Goal: Transaction & Acquisition: Subscribe to service/newsletter

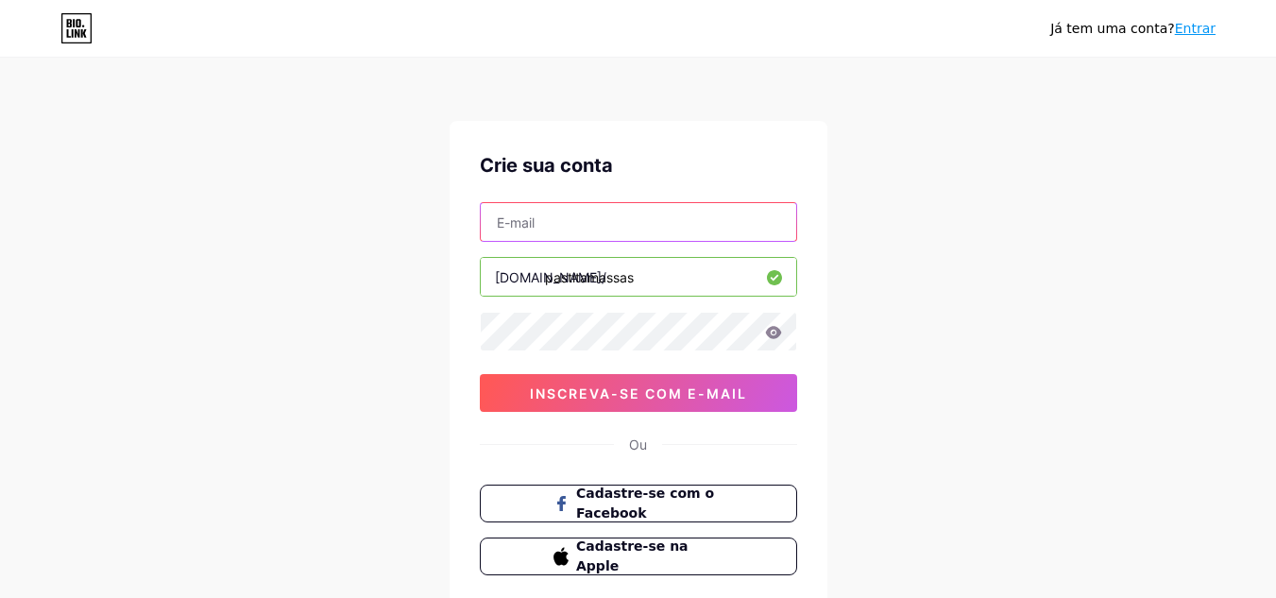
click at [582, 229] on input "text" at bounding box center [638, 222] width 315 height 38
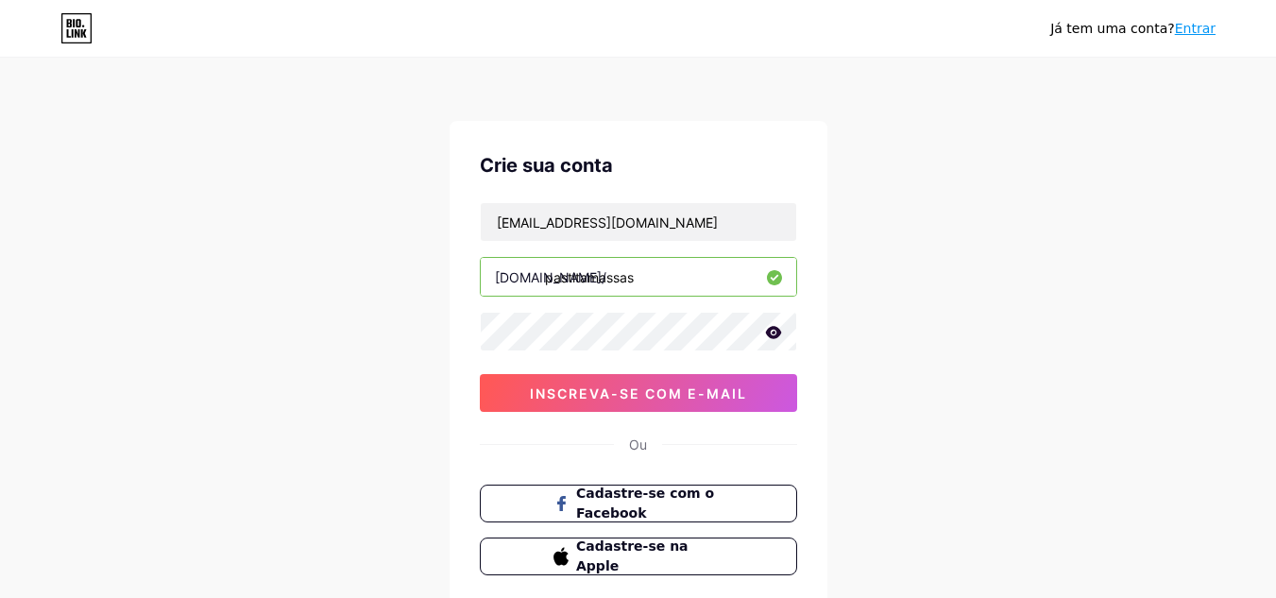
click at [768, 330] on icon at bounding box center [773, 332] width 16 height 12
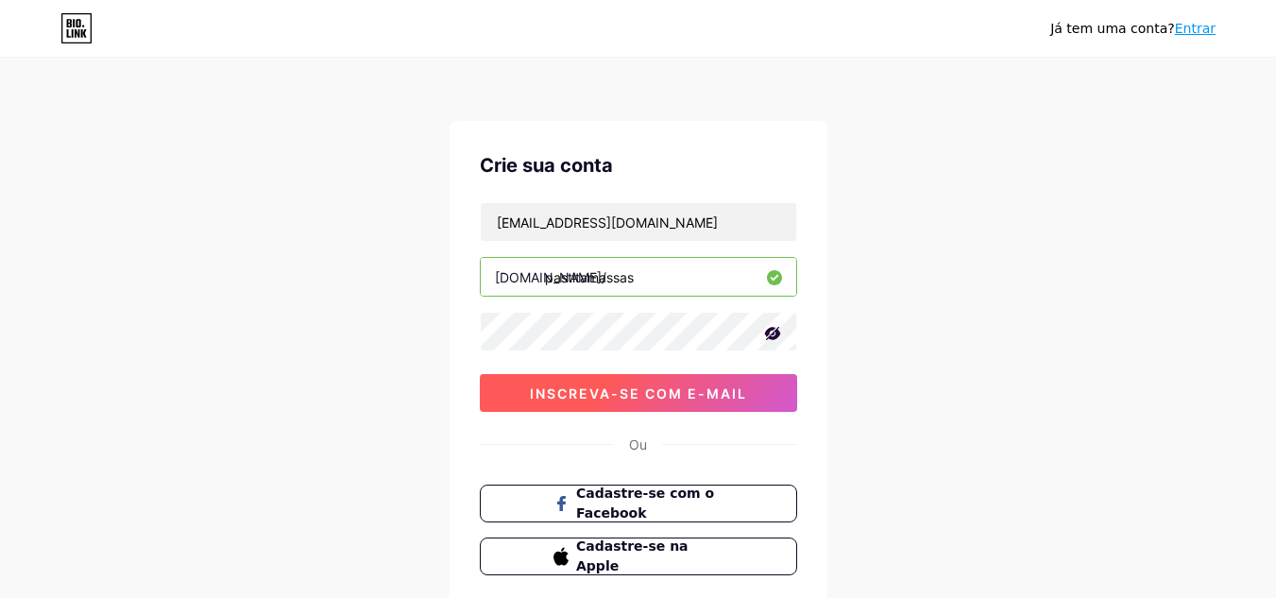
click at [694, 389] on font "inscreva-se com e-mail" at bounding box center [638, 393] width 217 height 16
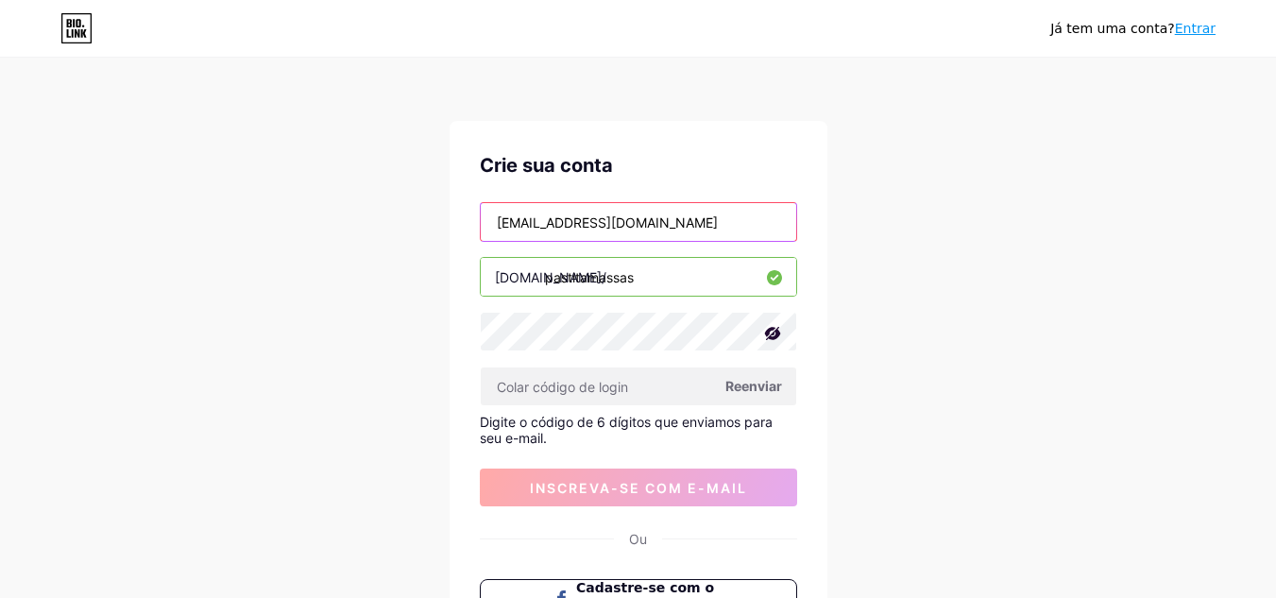
click at [664, 228] on input "pastita.oficial@gmail.com" at bounding box center [638, 222] width 315 height 38
type input "p"
type input "[EMAIL_ADDRESS][DOMAIN_NAME]"
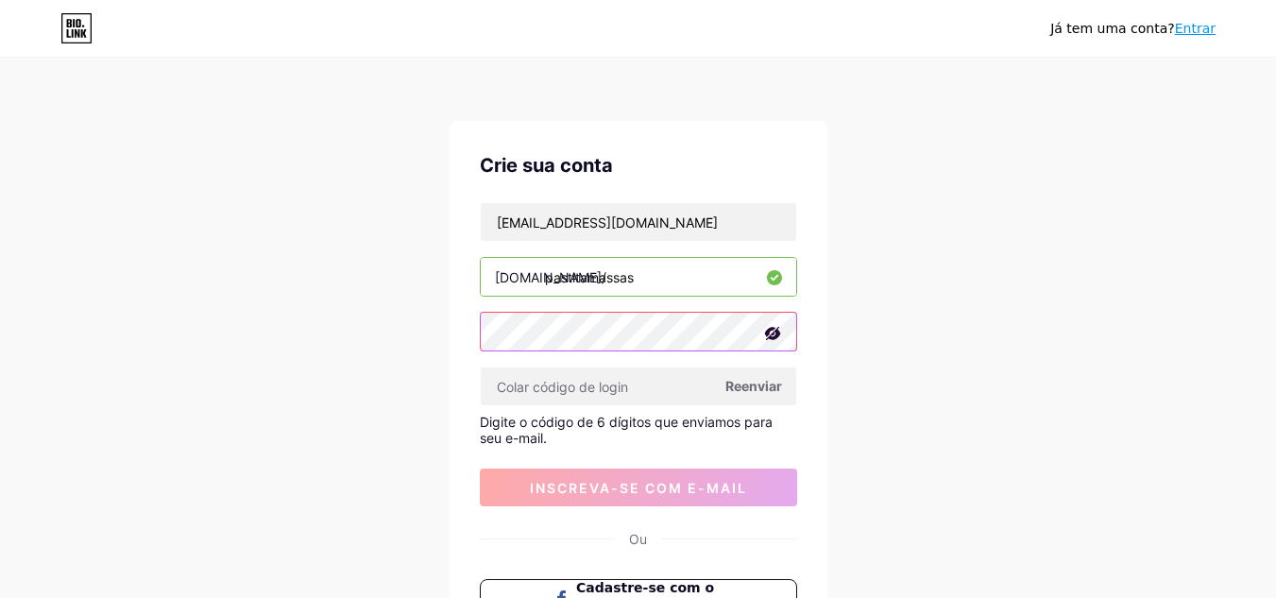
click at [424, 343] on div "Já tem uma conta? Entrar Crie sua conta ivonethfestas@gmail.com bio.link/ pasti…" at bounding box center [638, 408] width 1276 height 817
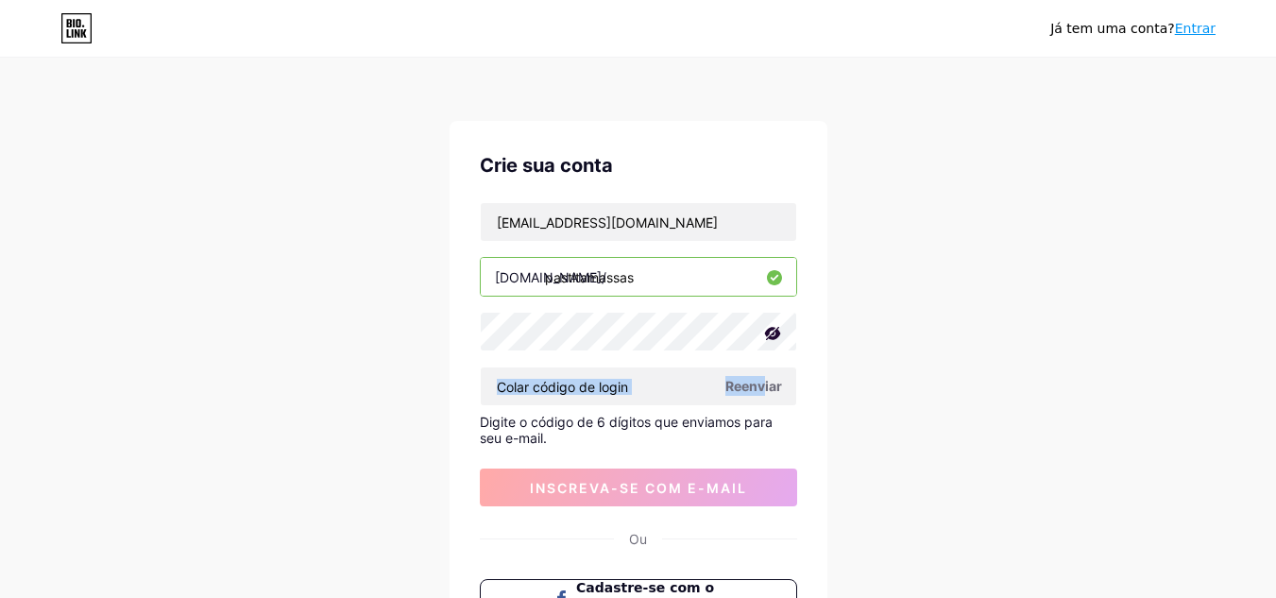
drag, startPoint x: 859, startPoint y: 362, endPoint x: 766, endPoint y: 382, distance: 95.8
click at [766, 382] on div "Já tem uma conta? Entrar Crie sua conta ivonethfestas@gmail.com bio.link/ pasti…" at bounding box center [638, 408] width 1276 height 817
click at [777, 378] on font "Reenviar" at bounding box center [753, 386] width 57 height 16
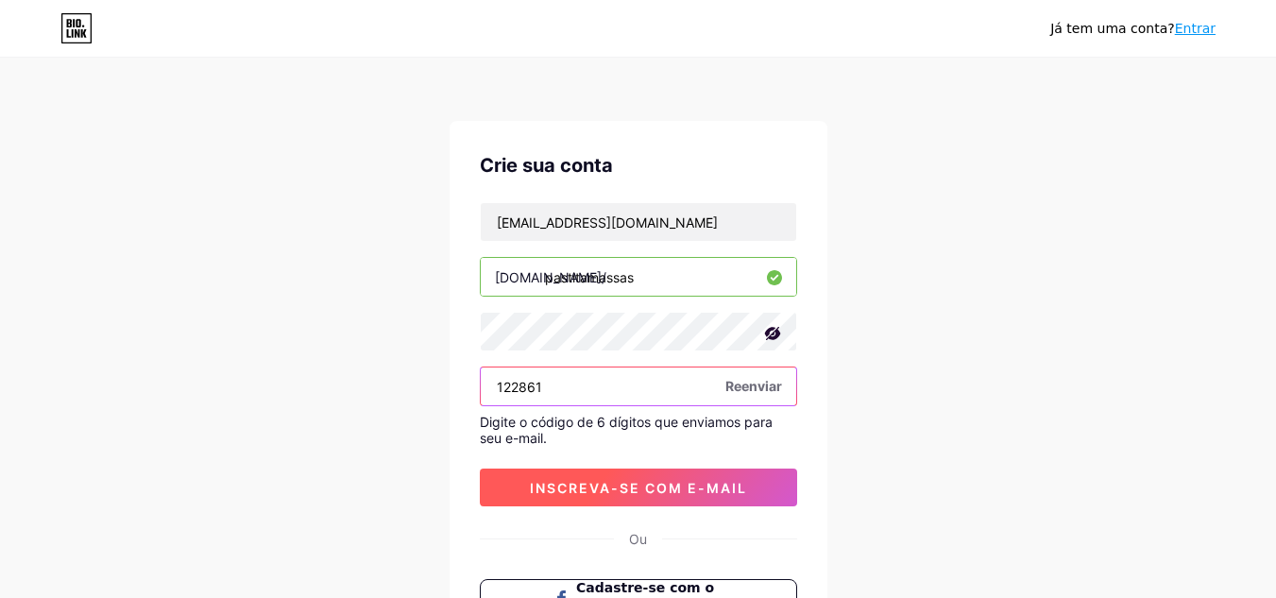
type input "122861"
click at [646, 478] on button "inscreva-se com e-mail" at bounding box center [638, 487] width 317 height 38
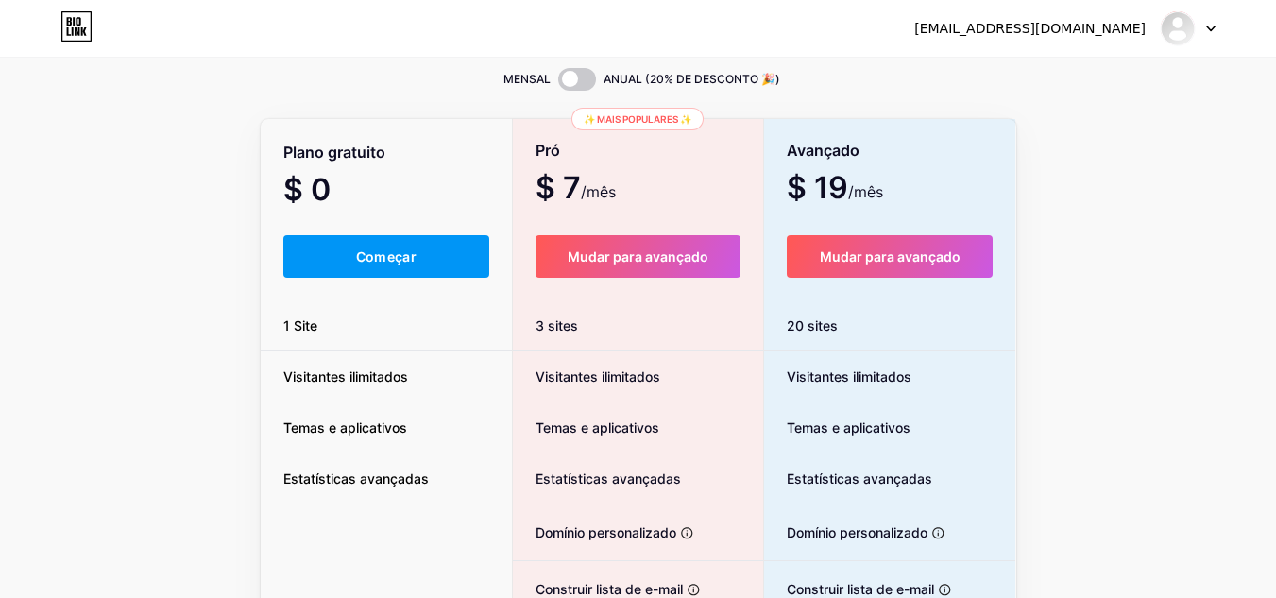
scroll to position [60, 0]
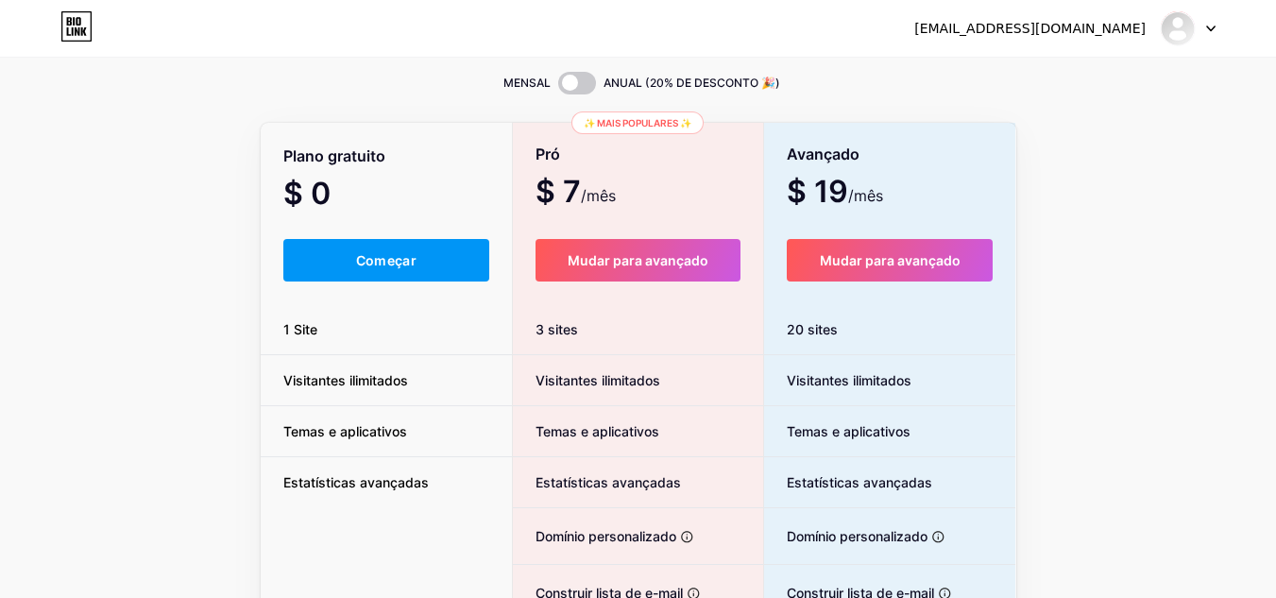
click at [1126, 29] on font "[EMAIL_ADDRESS][DOMAIN_NAME]" at bounding box center [1029, 28] width 231 height 15
click at [1214, 27] on icon at bounding box center [1211, 28] width 8 height 5
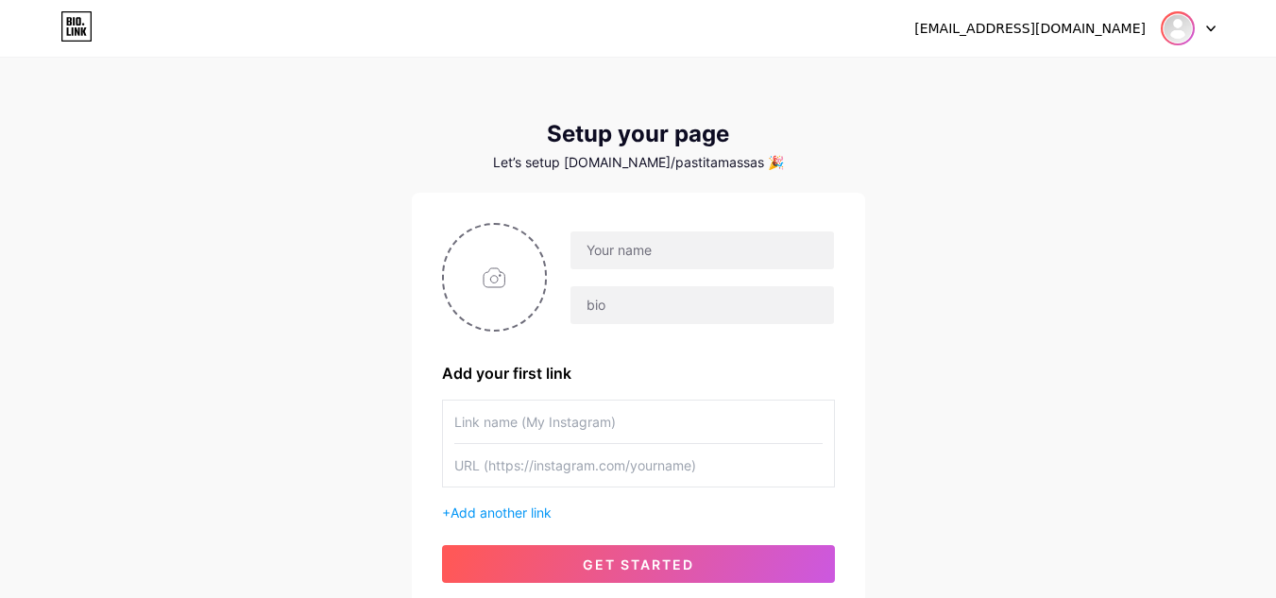
click at [1179, 25] on img at bounding box center [1178, 28] width 30 height 30
click at [1056, 138] on li "Logout" at bounding box center [1097, 128] width 234 height 51
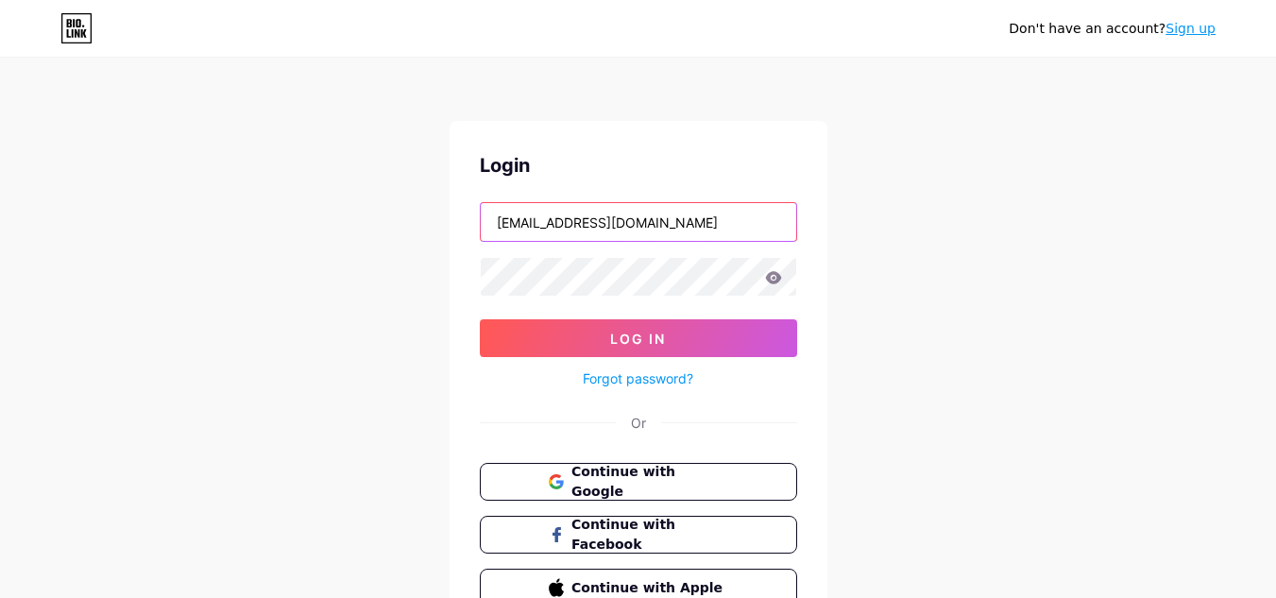
click at [714, 215] on input "[EMAIL_ADDRESS][DOMAIN_NAME]" at bounding box center [638, 222] width 315 height 38
type input "i"
click at [959, 374] on div "Don't have an account? Sign up Login Log In Forgot password? Or Continue with G…" at bounding box center [638, 348] width 1276 height 697
click at [575, 237] on input "text" at bounding box center [638, 222] width 315 height 38
type input "[EMAIL_ADDRESS][DOMAIN_NAME]"
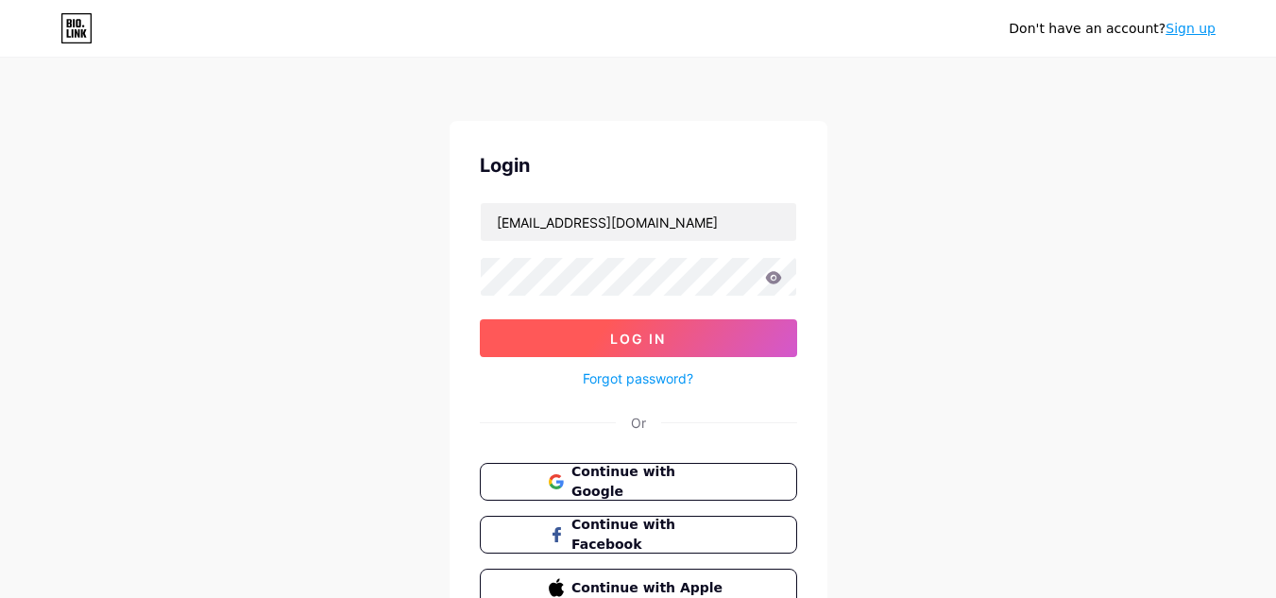
click at [696, 343] on button "Log In" at bounding box center [638, 338] width 317 height 38
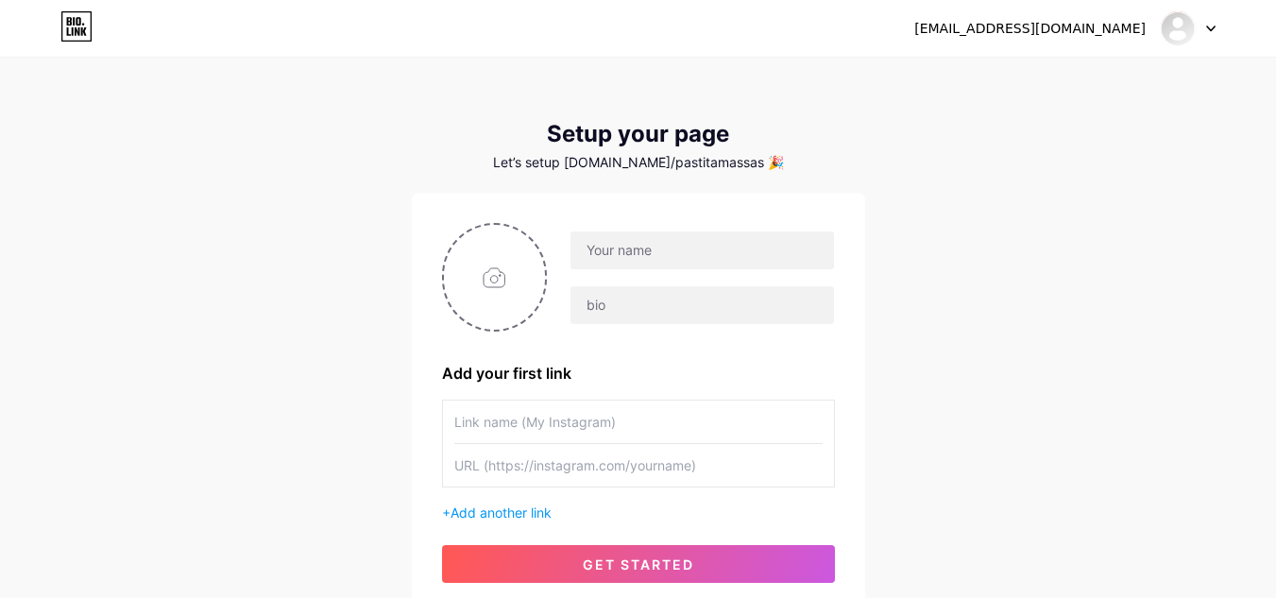
click at [1204, 32] on div at bounding box center [1188, 28] width 55 height 34
click at [739, 160] on div "Let’s setup [DOMAIN_NAME]/pastitamassas 🎉" at bounding box center [638, 162] width 453 height 15
click at [853, 158] on div "Let’s setup [DOMAIN_NAME]/pastitamassas 🎉" at bounding box center [638, 162] width 453 height 15
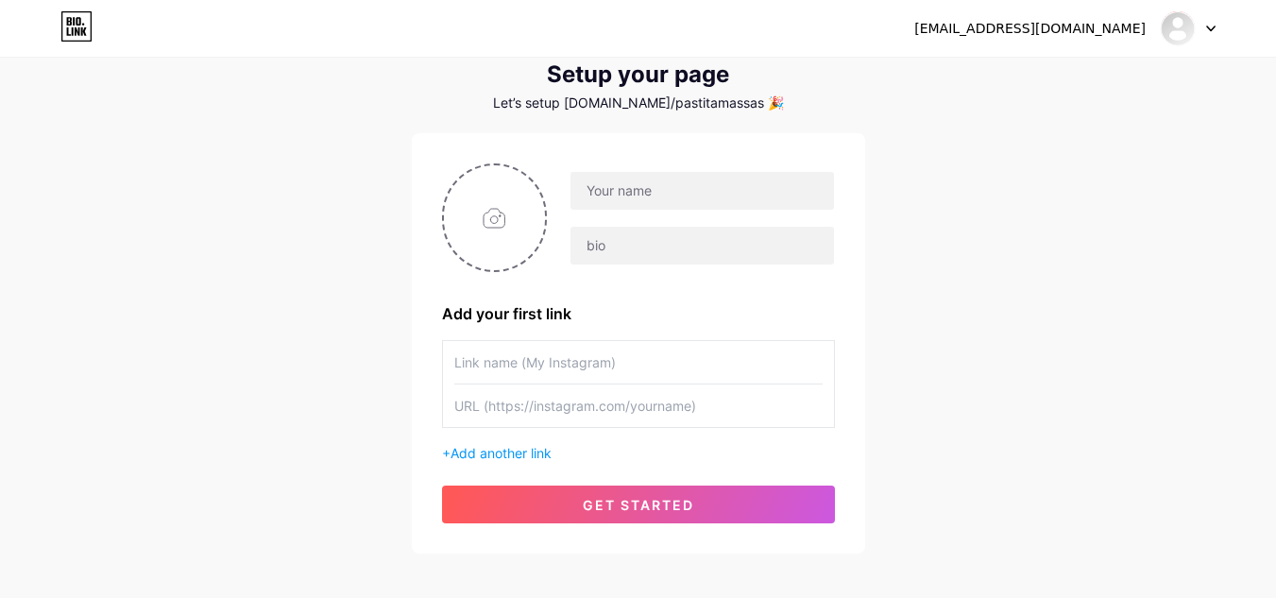
scroll to position [89, 0]
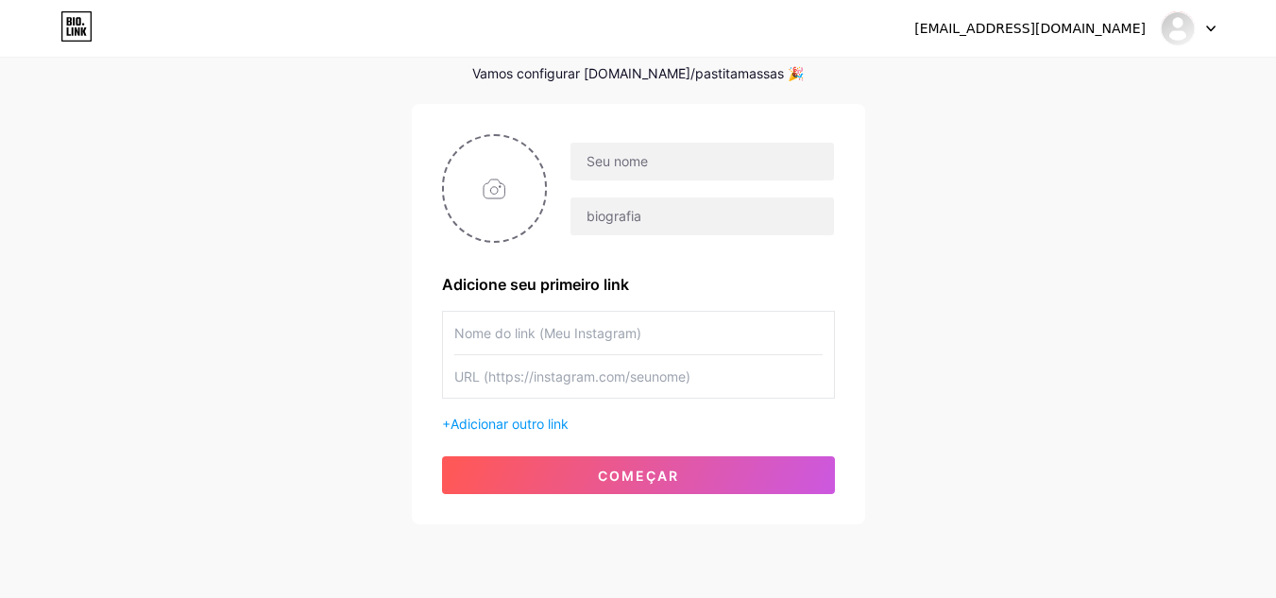
click at [1114, 202] on div "[EMAIL_ADDRESS][DOMAIN_NAME] Painel Sair Configure sua página Vamos configurar …" at bounding box center [638, 247] width 1276 height 673
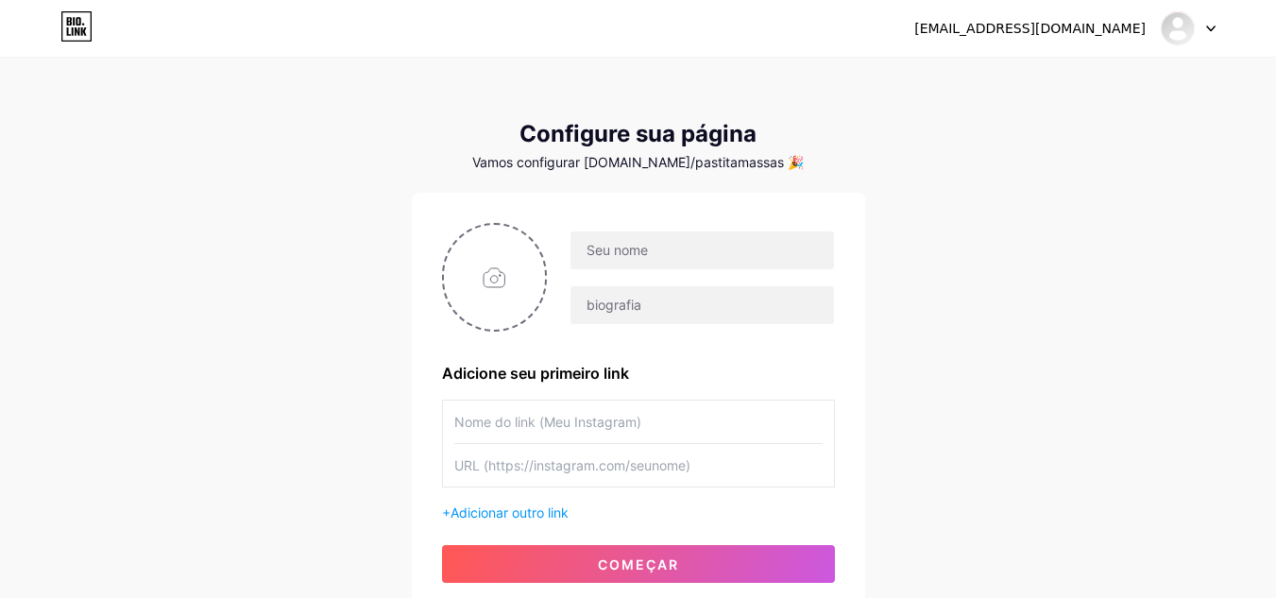
click at [1201, 21] on div at bounding box center [1188, 28] width 55 height 34
click at [1081, 76] on link "Painel" at bounding box center [1097, 77] width 234 height 51
click at [1183, 12] on div at bounding box center [1178, 28] width 34 height 34
click at [1101, 34] on font "[EMAIL_ADDRESS][DOMAIN_NAME]" at bounding box center [1029, 28] width 231 height 15
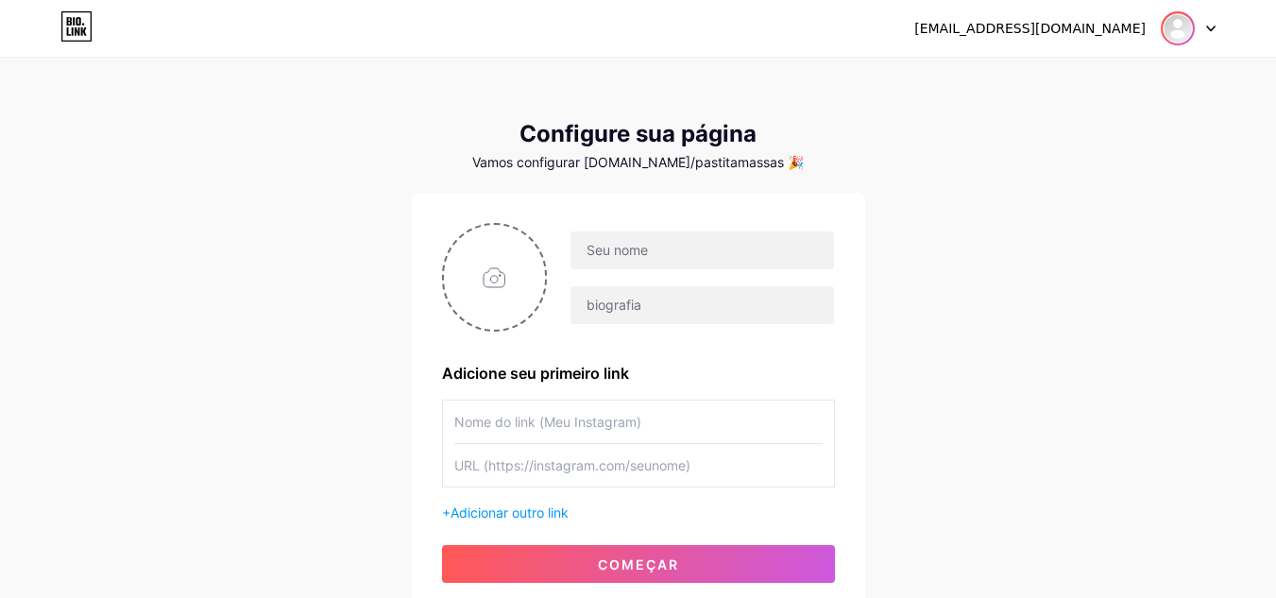
click at [1181, 32] on img at bounding box center [1178, 28] width 30 height 30
click at [1076, 84] on link "Painel" at bounding box center [1097, 77] width 234 height 51
click at [931, 78] on div "[EMAIL_ADDRESS][DOMAIN_NAME] Painel Sair Configure sua página Vamos configurar …" at bounding box center [638, 336] width 1276 height 673
click at [1212, 37] on div at bounding box center [1188, 28] width 55 height 34
click at [1106, 77] on link "Painel" at bounding box center [1097, 77] width 234 height 51
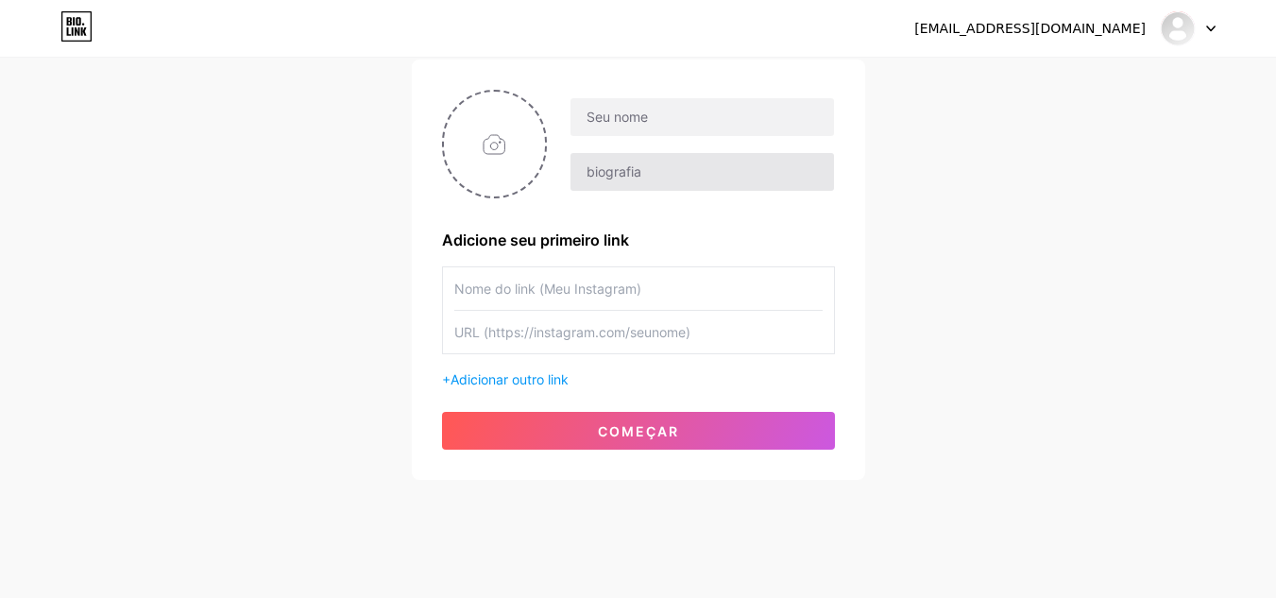
scroll to position [134, 0]
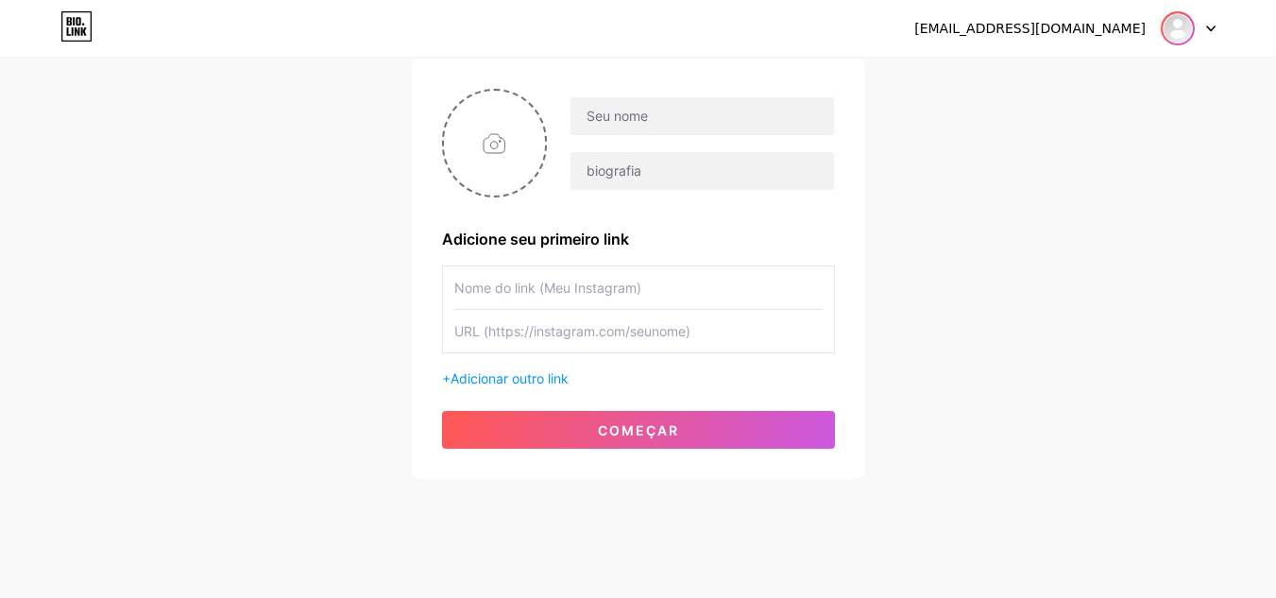
click at [1185, 33] on img at bounding box center [1178, 28] width 30 height 30
click at [1091, 27] on font "[EMAIL_ADDRESS][DOMAIN_NAME]" at bounding box center [1029, 28] width 231 height 15
click at [1204, 22] on div at bounding box center [1188, 28] width 55 height 34
click at [1213, 24] on div at bounding box center [1188, 28] width 55 height 34
click at [961, 271] on div "[EMAIL_ADDRESS][DOMAIN_NAME] Painel Sair Configure sua página Vamos configurar …" at bounding box center [638, 202] width 1276 height 673
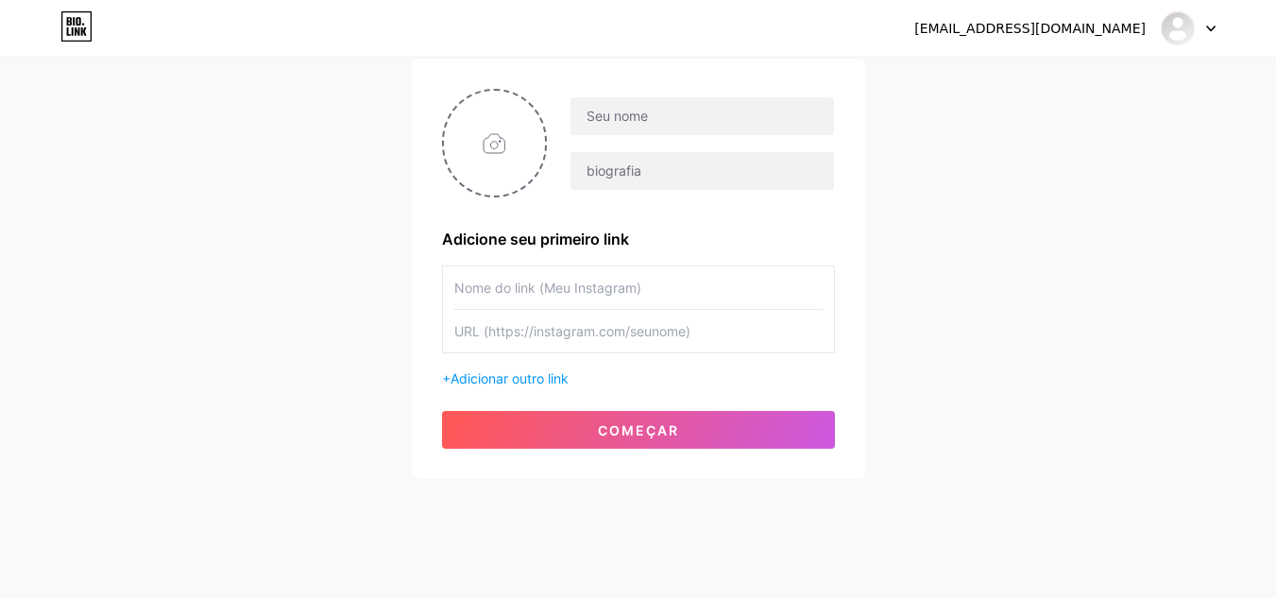
scroll to position [0, 0]
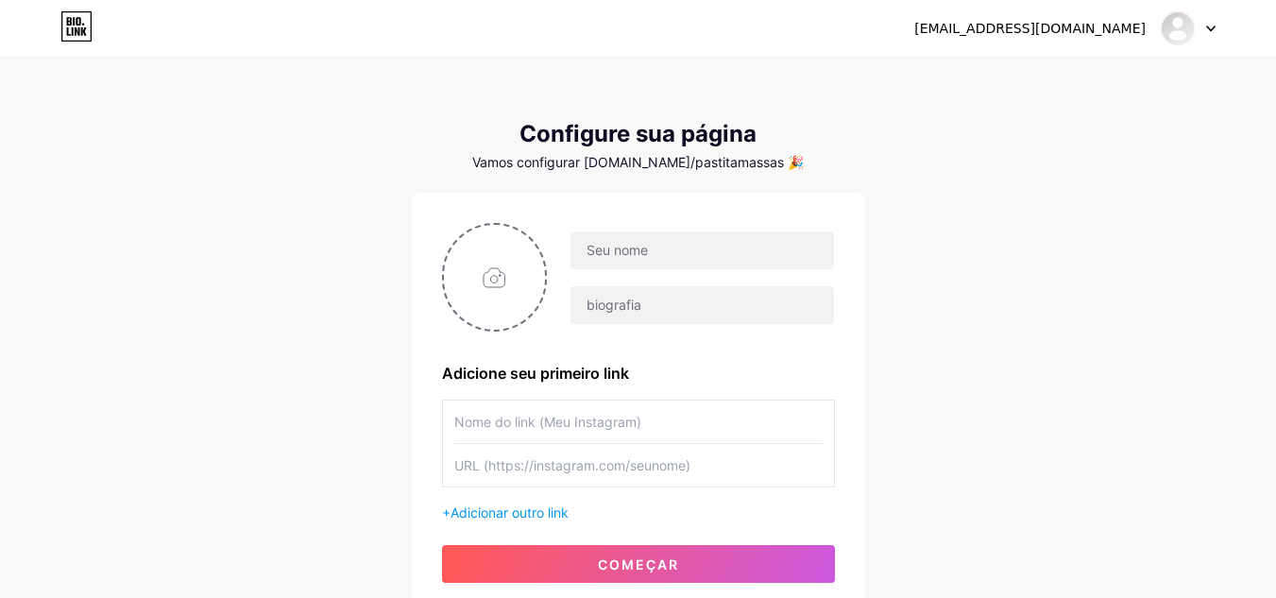
click at [773, 433] on input "text" at bounding box center [638, 421] width 368 height 42
click at [1210, 28] on icon at bounding box center [1211, 28] width 8 height 5
click at [892, 114] on div "[EMAIL_ADDRESS][DOMAIN_NAME] Painel Sair Configure sua página Vamos configurar …" at bounding box center [638, 336] width 1276 height 673
